Goal: Task Accomplishment & Management: Use online tool/utility

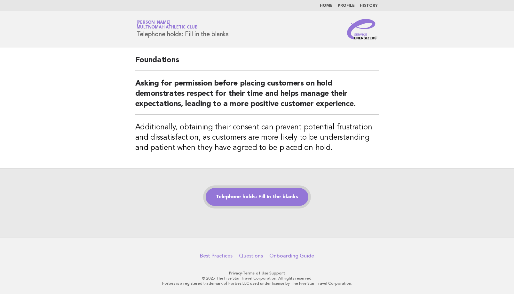
click at [228, 202] on link "Telephone holds: Fill in the blanks" at bounding box center [257, 197] width 103 height 18
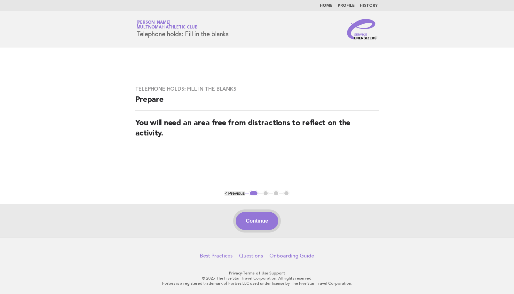
click at [255, 220] on button "Continue" at bounding box center [257, 221] width 43 height 18
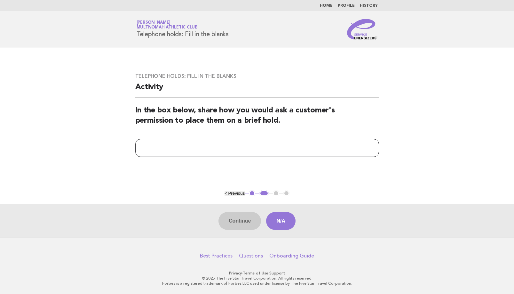
click at [225, 144] on input "text" at bounding box center [257, 148] width 244 height 18
click at [285, 219] on button "N/A" at bounding box center [280, 221] width 29 height 18
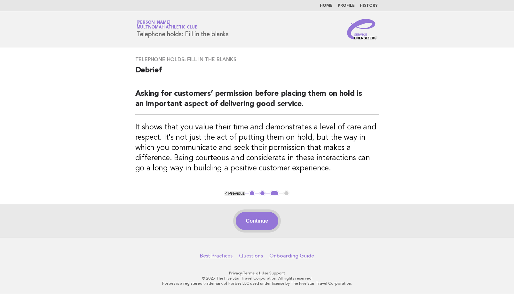
click at [263, 222] on button "Continue" at bounding box center [257, 221] width 43 height 18
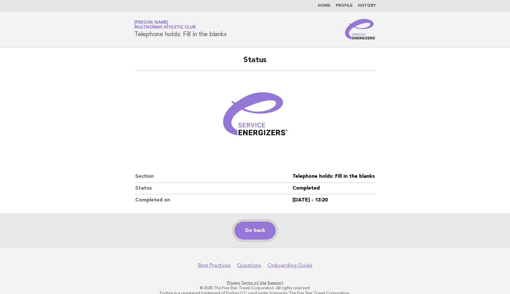
click at [241, 228] on link "Go back" at bounding box center [254, 231] width 41 height 18
